Goal: Information Seeking & Learning: Learn about a topic

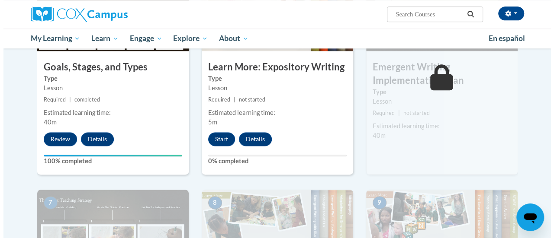
scroll to position [518, 0]
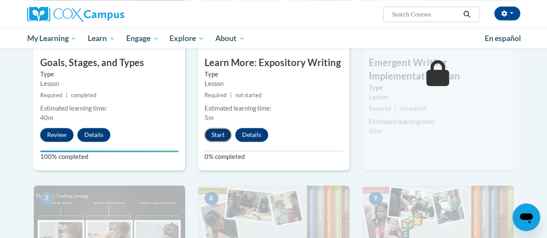
click at [215, 135] on button "Start" at bounding box center [218, 135] width 27 height 14
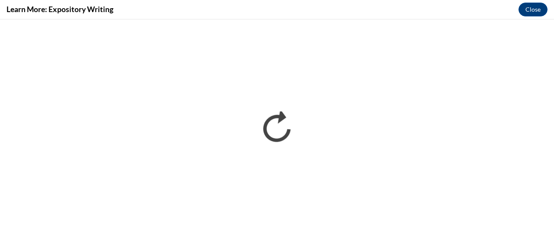
scroll to position [0, 0]
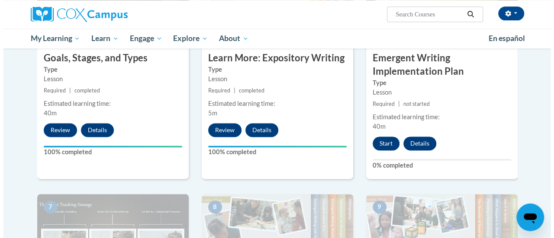
scroll to position [524, 0]
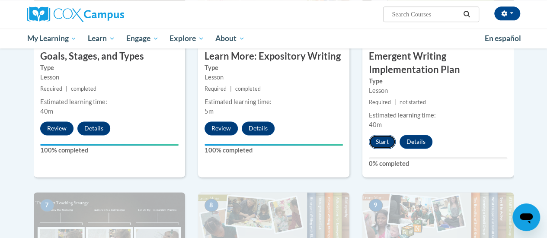
click at [383, 138] on button "Start" at bounding box center [382, 142] width 27 height 14
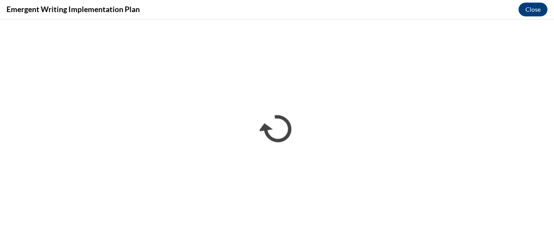
scroll to position [0, 0]
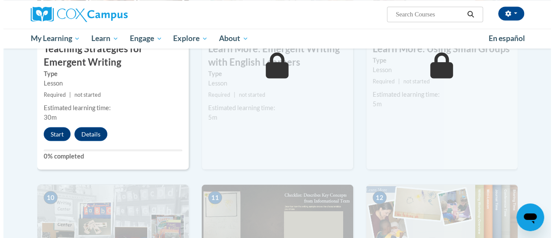
scroll to position [750, 0]
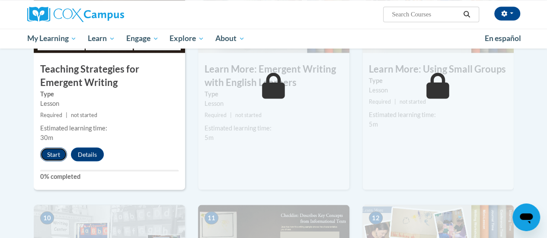
click at [51, 150] on button "Start" at bounding box center [53, 155] width 27 height 14
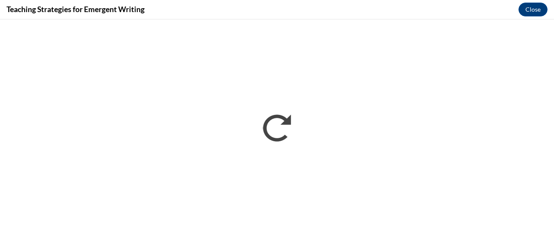
scroll to position [0, 0]
